Goal: Check status

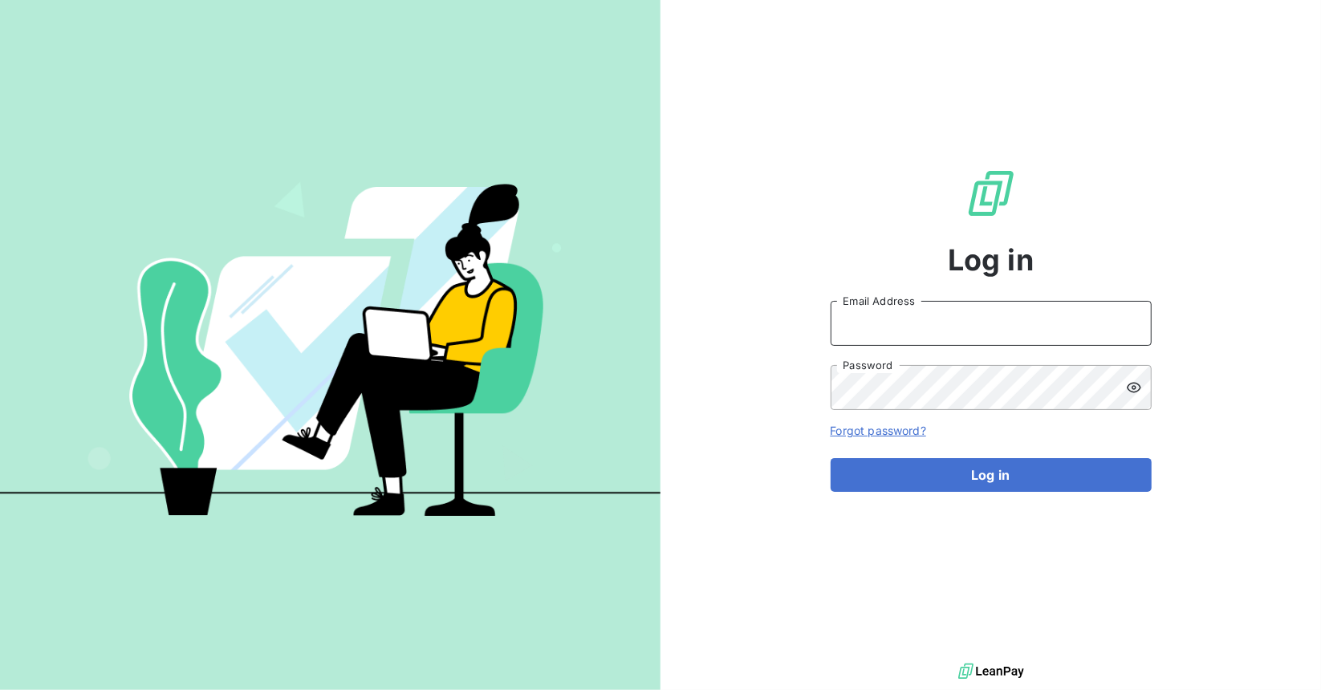
click at [877, 321] on input "Email Address" at bounding box center [991, 323] width 321 height 45
type input "maxime@yara-connect.com"
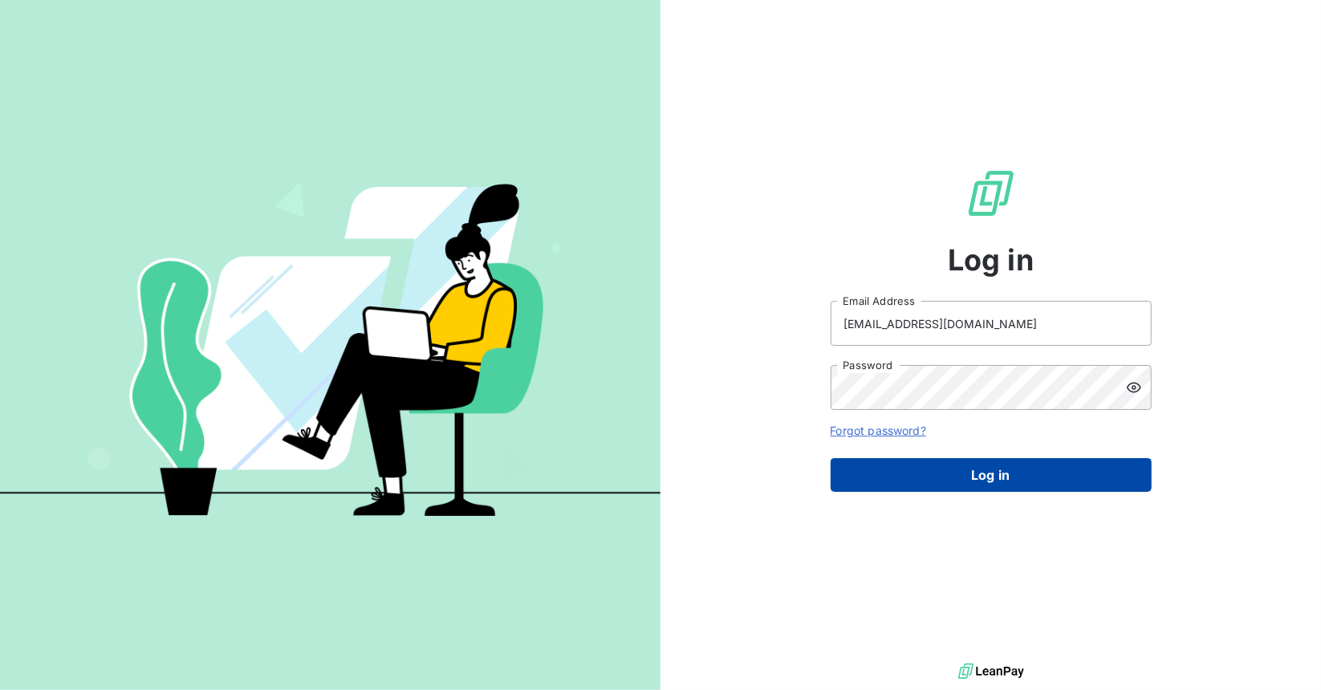
click at [981, 481] on button "Log in" at bounding box center [991, 475] width 321 height 34
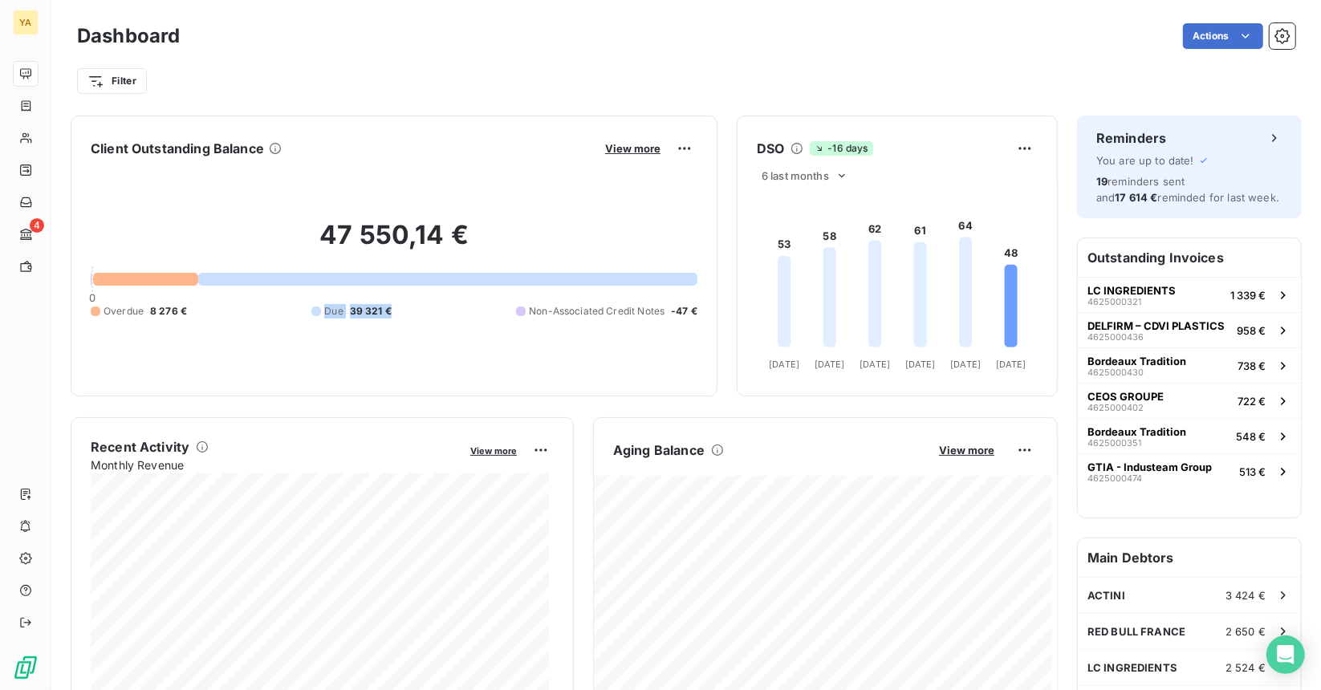
drag, startPoint x: 392, startPoint y: 312, endPoint x: 320, endPoint y: 309, distance: 72.3
click at [320, 309] on div "Overdue 8 276 € Due 39 321 € Non-Associated Credit Notes -47 €" at bounding box center [394, 311] width 607 height 14
click at [397, 326] on div "47 550,14 € 0 Overdue 8 276 € Due 39 321 € Non-Associated Credit Notes -47 €" at bounding box center [394, 268] width 607 height 215
click at [401, 322] on div "47 550,14 € 0 Overdue 8 276 € Due 39 321 € Non-Associated Credit Notes -47 €" at bounding box center [394, 268] width 607 height 215
drag, startPoint x: 393, startPoint y: 315, endPoint x: 325, endPoint y: 311, distance: 67.6
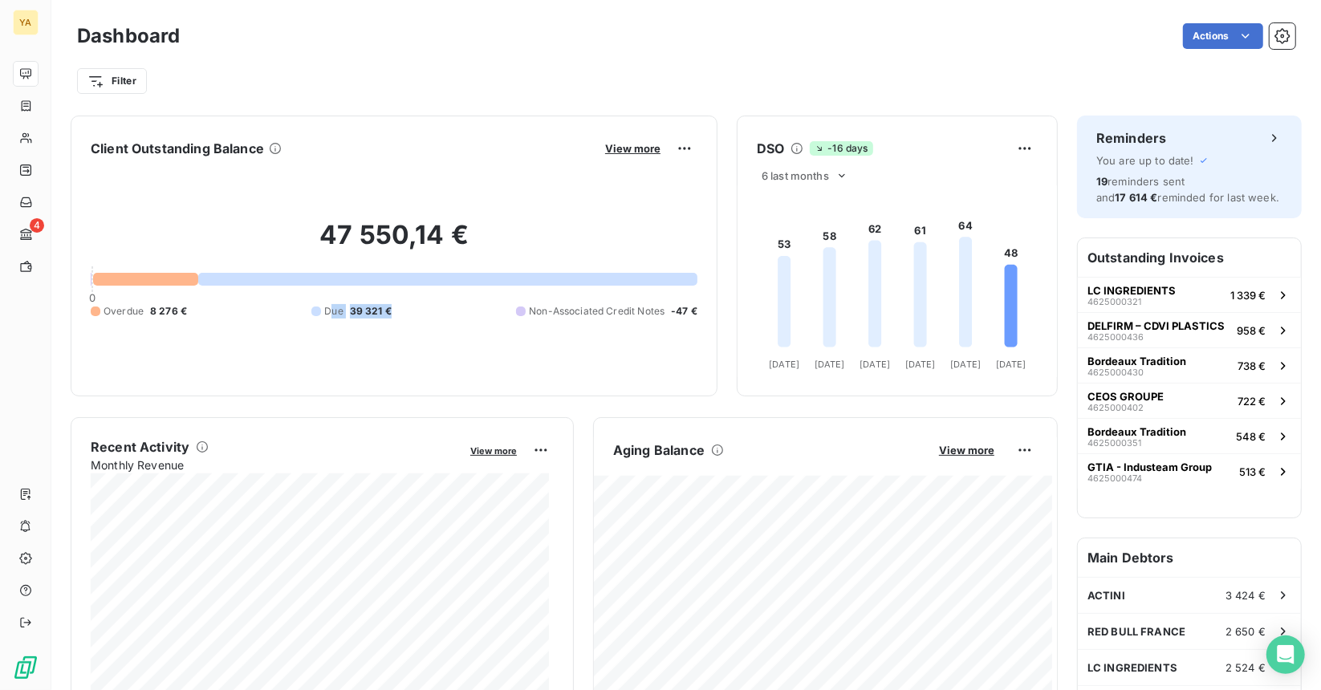
click at [325, 311] on div "Overdue 8 276 € Due 39 321 € Non-Associated Credit Notes -47 €" at bounding box center [394, 311] width 607 height 14
click at [342, 322] on div "47 550,14 € 0 Overdue 8 276 € Due 39 321 € Non-Associated Credit Notes -47 €" at bounding box center [394, 268] width 607 height 215
drag, startPoint x: 320, startPoint y: 311, endPoint x: 405, endPoint y: 312, distance: 85.9
click at [405, 311] on div "Overdue 8 276 € Due 39 321 € Non-Associated Credit Notes -47 €" at bounding box center [394, 311] width 607 height 14
click at [406, 314] on div "Overdue 8 276 € Due 39 321 € Non-Associated Credit Notes -47 €" at bounding box center [394, 311] width 607 height 14
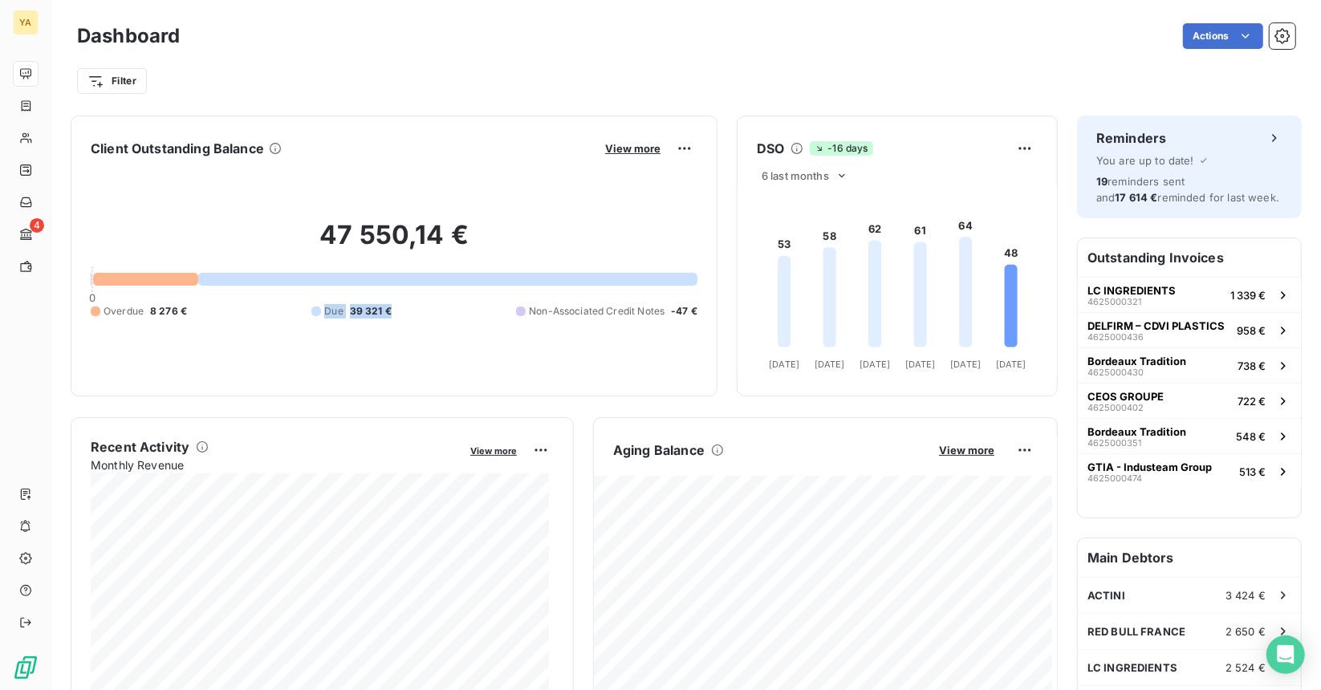
drag, startPoint x: 406, startPoint y: 314, endPoint x: 319, endPoint y: 315, distance: 87.5
click at [319, 315] on div "Overdue 8 276 € Due 39 321 € Non-Associated Credit Notes -47 €" at bounding box center [394, 311] width 607 height 14
click at [393, 317] on div "Overdue 8 276 € Due 39 321 € Non-Associated Credit Notes -47 €" at bounding box center [394, 311] width 607 height 14
drag, startPoint x: 408, startPoint y: 313, endPoint x: 310, endPoint y: 311, distance: 98.0
click at [310, 311] on div "Overdue 8 276 € Due 39 321 € Non-Associated Credit Notes -47 €" at bounding box center [394, 311] width 607 height 14
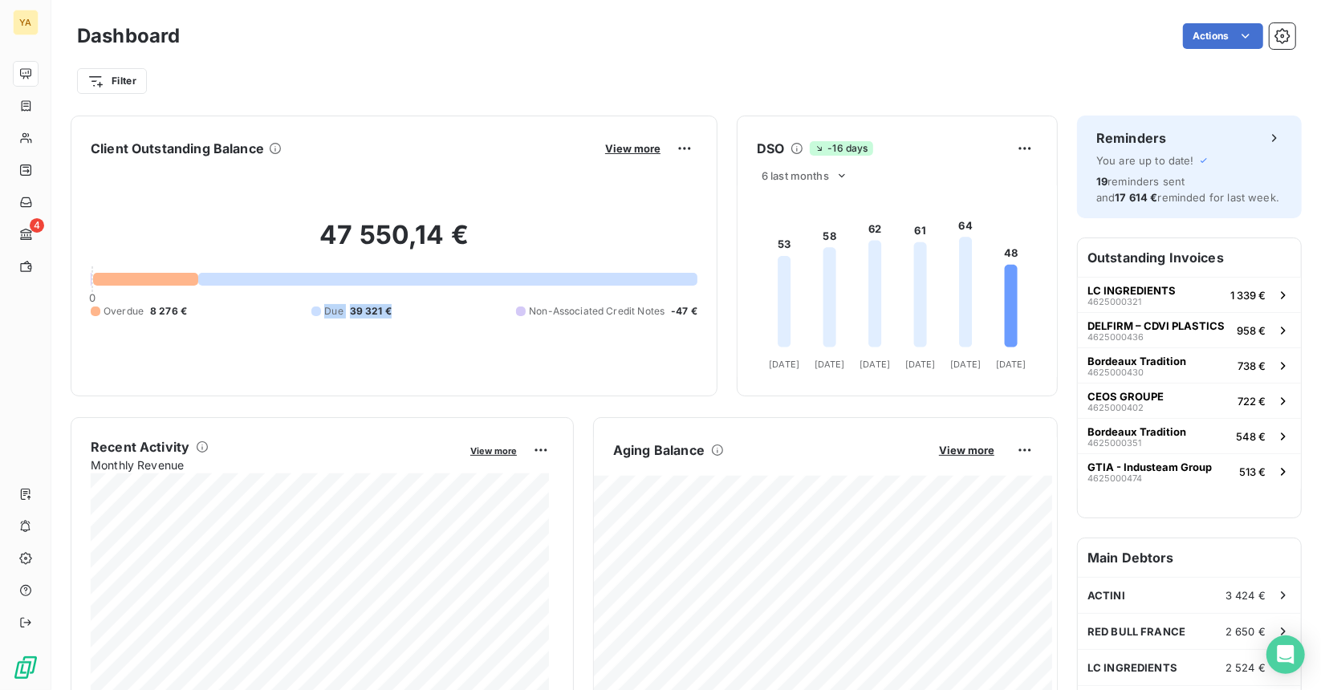
click at [344, 352] on div "47 550,14 € 0 Overdue 8 276 € Due 39 321 € Non-Associated Credit Notes -47 €" at bounding box center [394, 268] width 607 height 215
